Goal: Task Accomplishment & Management: Complete application form

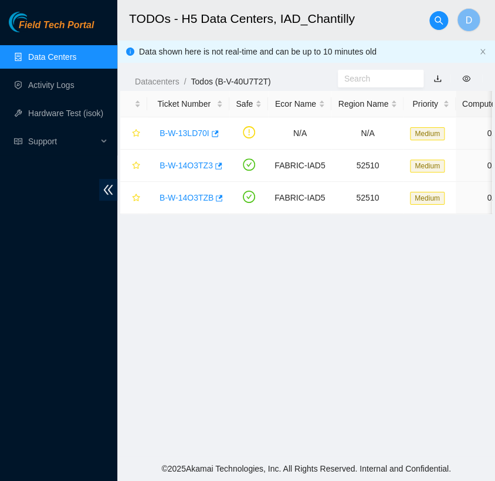
scroll to position [249, 0]
click at [56, 62] on link "Data Centers" at bounding box center [52, 56] width 48 height 9
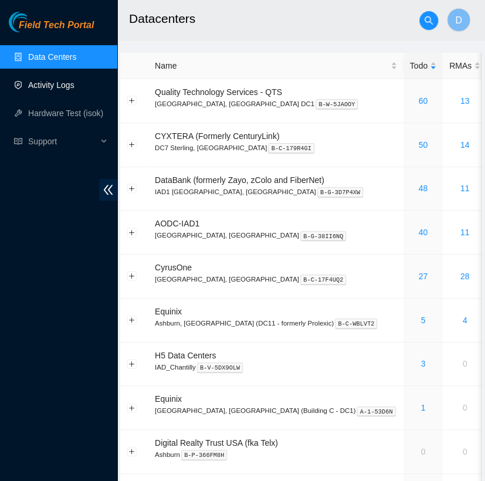
click at [70, 90] on link "Activity Logs" at bounding box center [51, 84] width 46 height 9
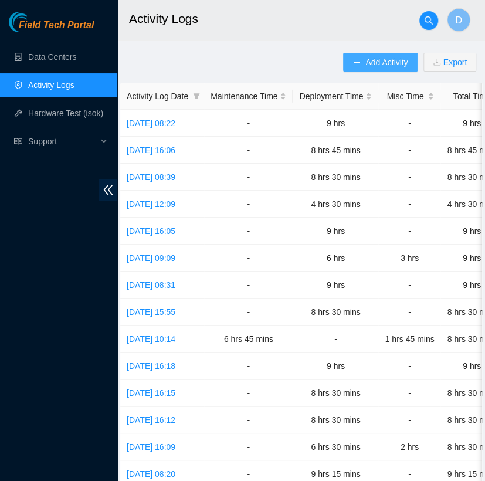
click at [376, 63] on span "Add Activity" at bounding box center [387, 62] width 42 height 13
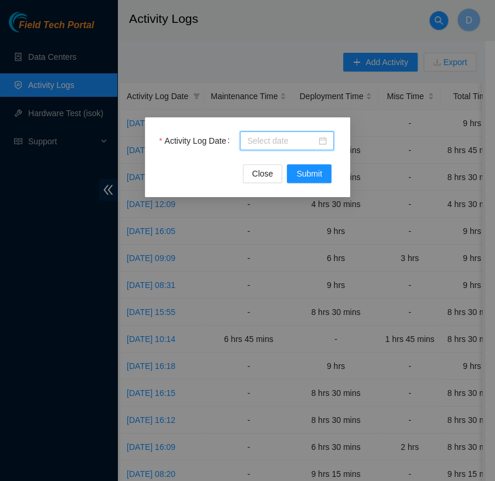
click at [290, 139] on input "Activity Log Date" at bounding box center [281, 140] width 69 height 13
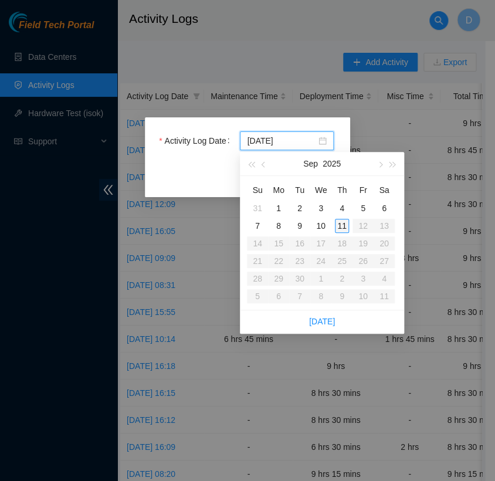
type input "[DATE]"
click at [345, 224] on div "11" at bounding box center [342, 226] width 14 height 14
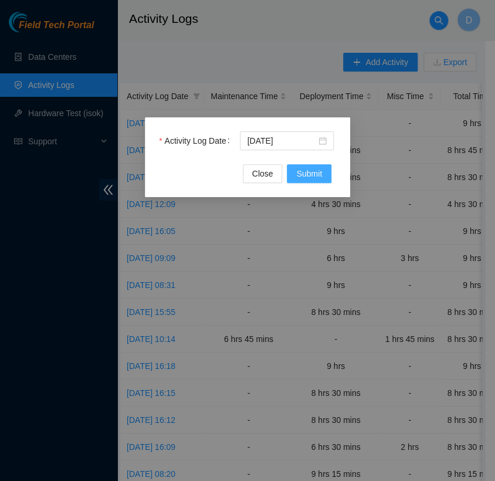
click at [320, 170] on span "Submit" at bounding box center [309, 173] width 26 height 13
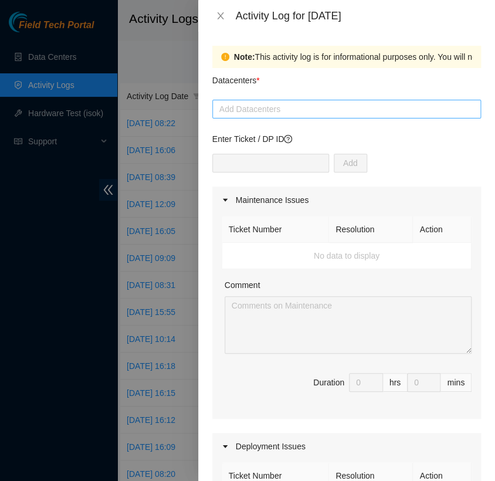
click at [248, 109] on div at bounding box center [346, 109] width 263 height 14
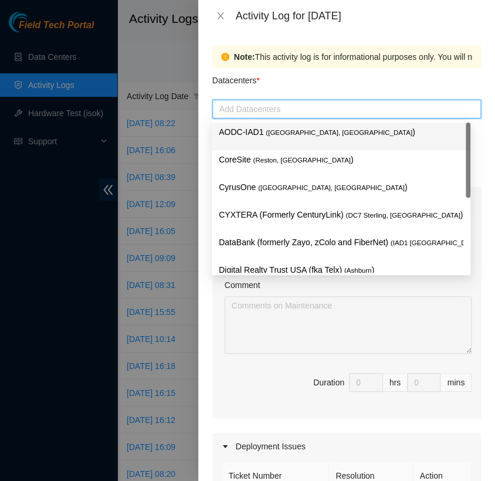
type input "h"
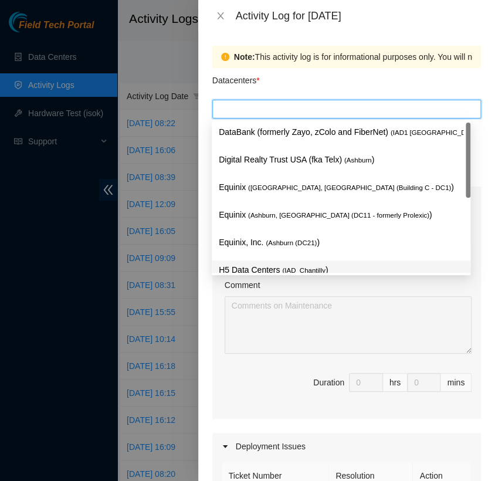
click at [240, 274] on body "Field Tech Portal Data Centers Activity Logs Hardware Test (isok) Support Activ…" at bounding box center [242, 240] width 485 height 481
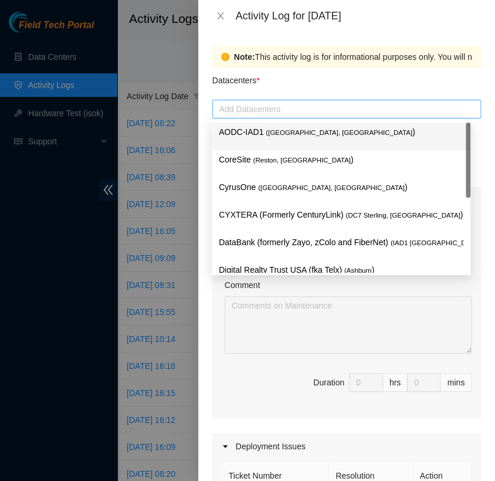
click at [310, 107] on div at bounding box center [346, 109] width 263 height 14
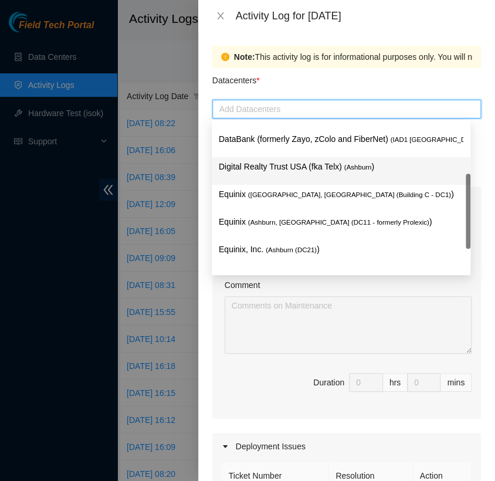
scroll to position [153, 0]
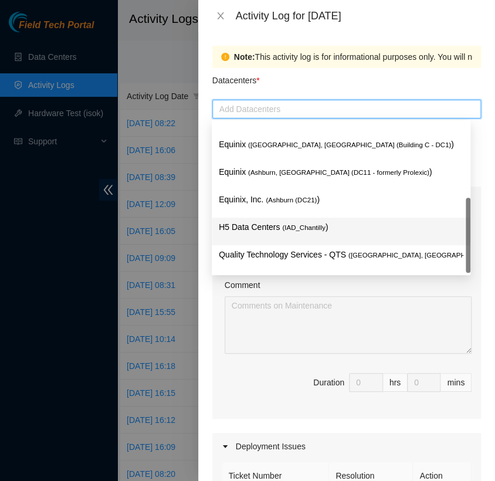
click at [290, 228] on span "( IAD_Chantilly" at bounding box center [303, 227] width 43 height 7
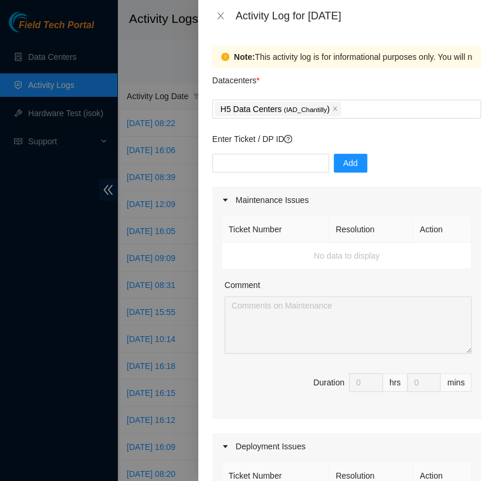
click at [295, 284] on div "Comment" at bounding box center [348, 288] width 247 height 18
click at [291, 163] on input "text" at bounding box center [271, 163] width 117 height 19
paste input "DP84779"
type input "DP84779"
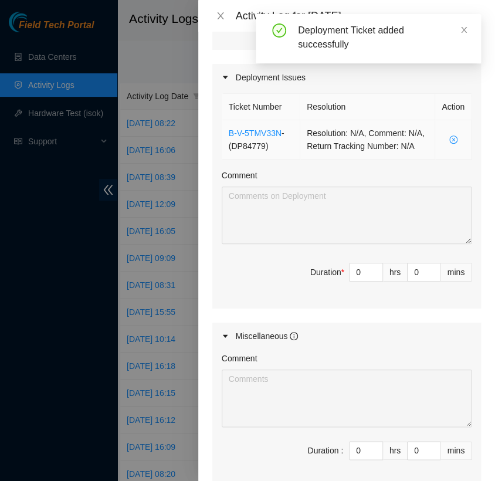
scroll to position [370, 0]
click at [352, 281] on input "0" at bounding box center [366, 272] width 33 height 18
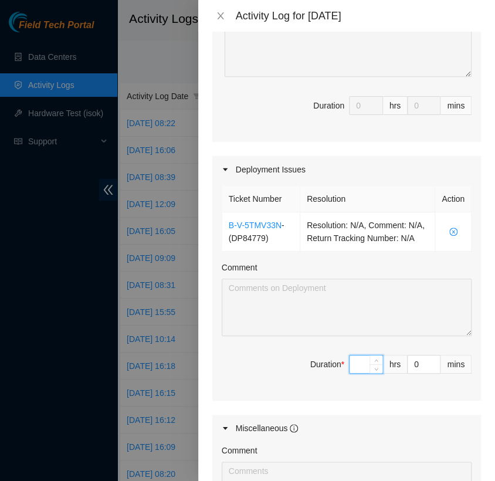
scroll to position [280, 0]
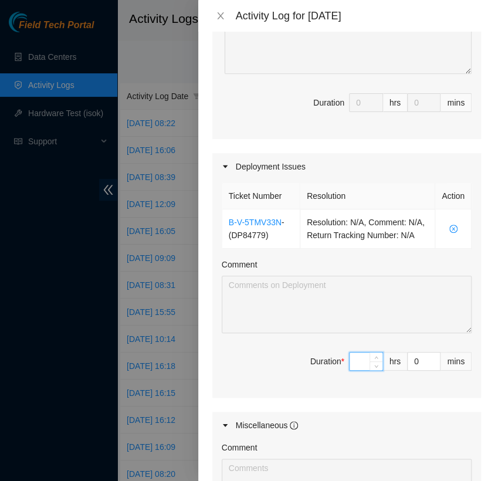
type input "9"
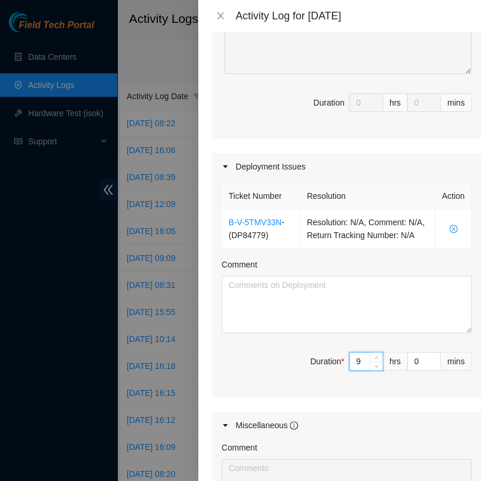
type input "9"
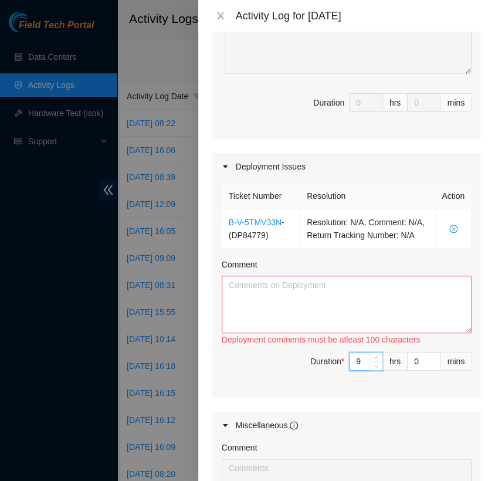
type input "9"
click at [268, 299] on textarea "Comment" at bounding box center [347, 305] width 250 height 58
paste textarea "[nie-field-iad]DP84779 at H5"
paste textarea "Hello, Please run the following 2 break out cable from the border router to the…"
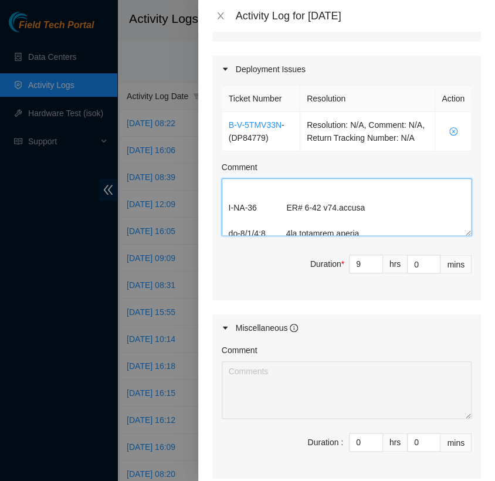
scroll to position [0, 0]
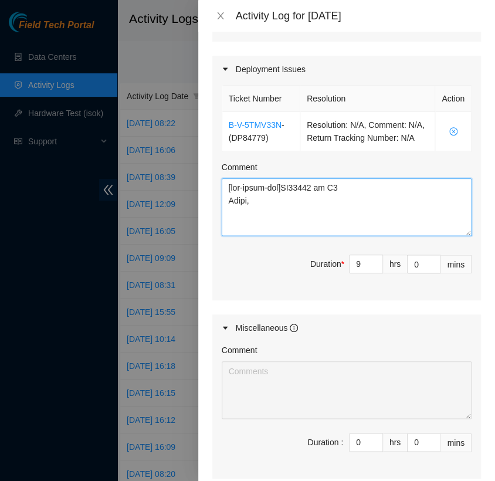
drag, startPoint x: 292, startPoint y: 240, endPoint x: 230, endPoint y: 174, distance: 90.9
click at [230, 174] on div "Comment" at bounding box center [347, 198] width 250 height 75
type textarea "[lor-ipsum-dol]SI54526 am C3 Adipi, Elitse doe tem incididun 7 utlab etd magna …"
click at [402, 49] on div "Maintenance Issues Ticket Number Resolution Action No data to display Comment D…" at bounding box center [347, 144] width 269 height 670
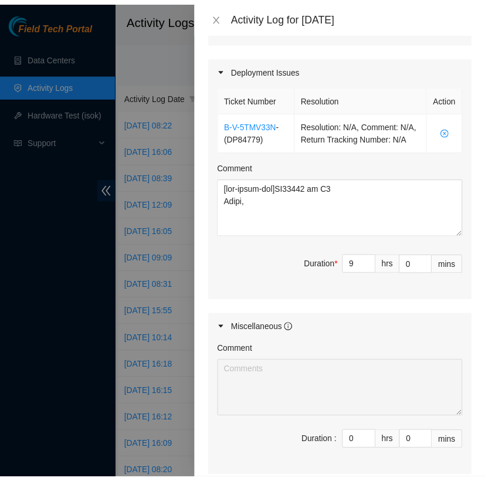
scroll to position [515, 0]
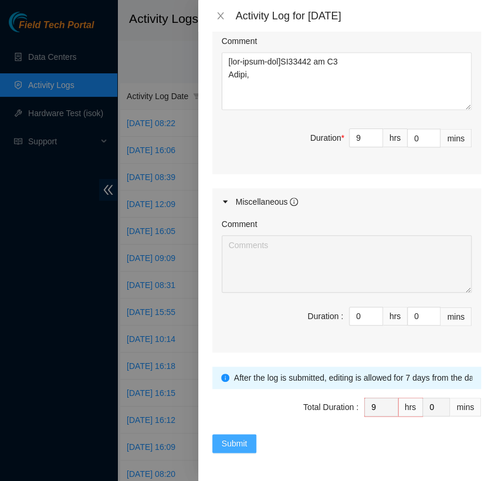
click at [234, 440] on span "Submit" at bounding box center [235, 443] width 26 height 13
